Goal: Find specific page/section: Find specific page/section

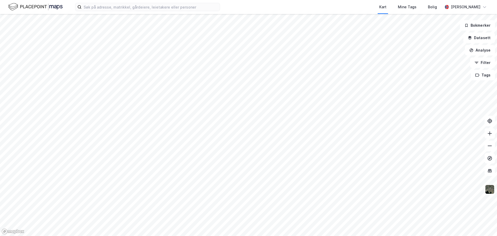
click at [481, 40] on div at bounding box center [248, 118] width 497 height 236
click at [479, 26] on button "Bokmerker" at bounding box center [477, 25] width 35 height 10
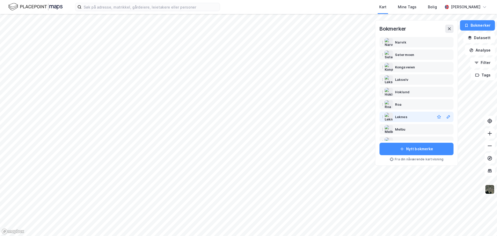
click at [400, 116] on div "Leknes" at bounding box center [401, 117] width 12 height 6
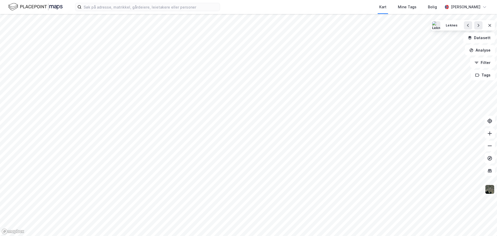
click at [491, 190] on img at bounding box center [490, 189] width 10 height 10
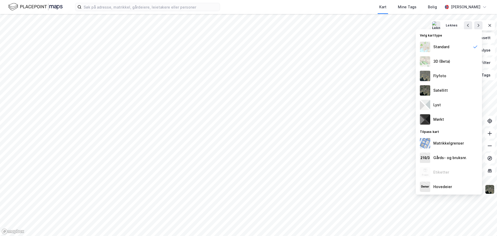
click at [489, 186] on img at bounding box center [490, 189] width 10 height 10
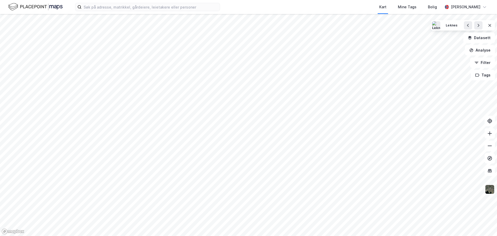
click at [489, 186] on img at bounding box center [490, 189] width 10 height 10
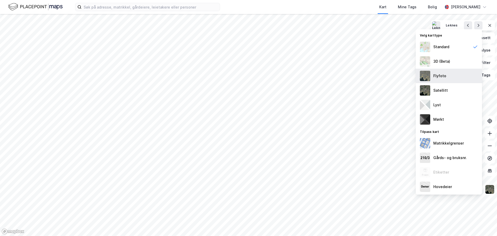
click at [435, 74] on div "Flyfoto" at bounding box center [439, 76] width 13 height 6
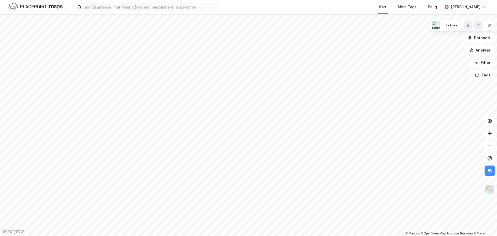
click at [340, 236] on html "Kart Mine Tags [PERSON_NAME] © Mapbox © OpenStreetMap Improve this map © [PERSO…" at bounding box center [248, 118] width 497 height 236
click at [253, 236] on html "Kart Mine Tags [PERSON_NAME] © Mapbox © OpenStreetMap Improve this map © [PERSO…" at bounding box center [248, 118] width 497 height 236
click at [159, 236] on html "Kart Mine Tags [PERSON_NAME] © Mapbox © OpenStreetMap Improve this map © [PERSO…" at bounding box center [248, 118] width 497 height 236
click at [278, 236] on html "Kart Mine Tags [PERSON_NAME] © Mapbox © OpenStreetMap Improve this map © [PERSO…" at bounding box center [248, 118] width 497 height 236
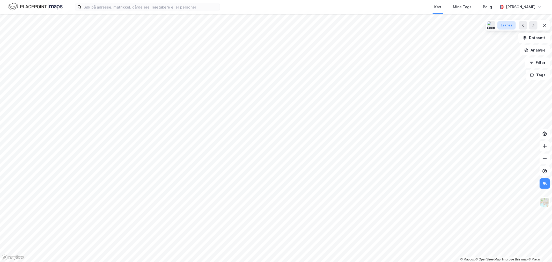
click at [497, 24] on div "Leknes" at bounding box center [507, 25] width 12 height 4
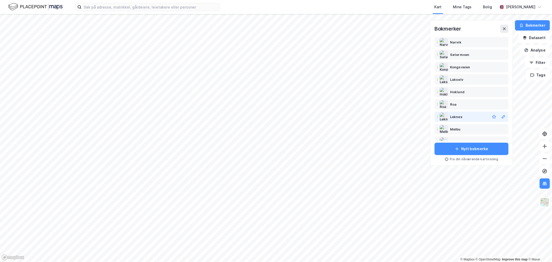
click at [455, 114] on div "Leknes" at bounding box center [456, 117] width 12 height 6
